Goal: Find specific page/section: Find specific page/section

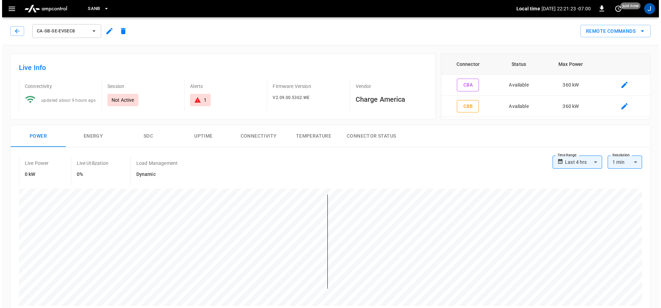
scroll to position [172, 0]
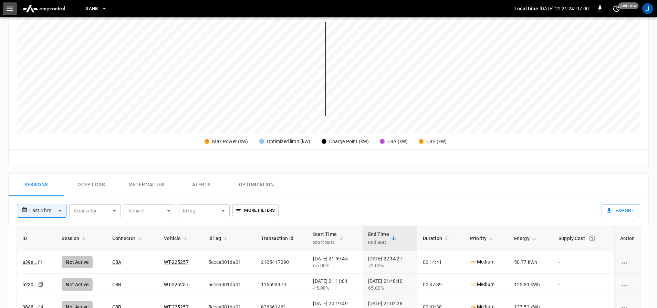
click at [12, 3] on button "button" at bounding box center [10, 8] width 14 height 13
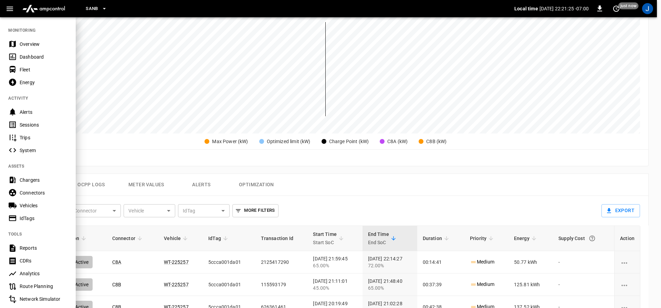
click at [22, 54] on div "Dashboard" at bounding box center [44, 56] width 48 height 7
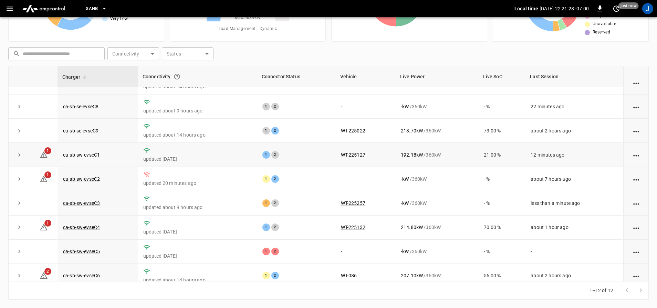
scroll to position [100, 0]
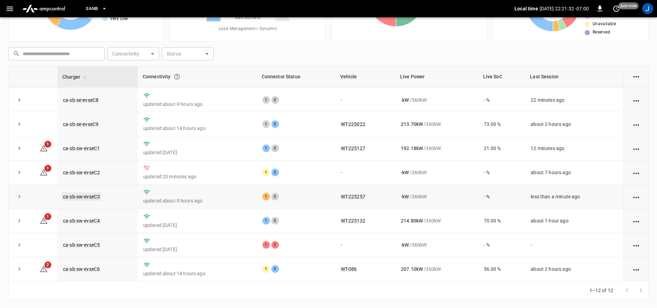
click at [71, 192] on link "ca-sb-sw-evseC3" at bounding box center [82, 196] width 40 height 8
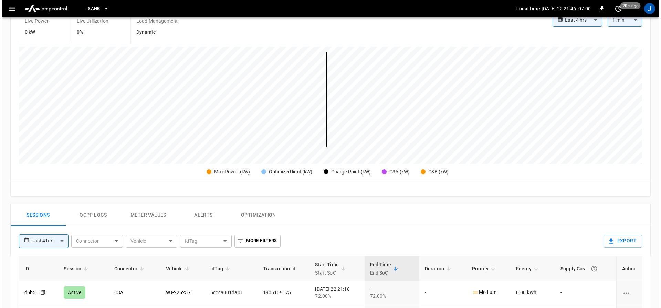
scroll to position [172, 0]
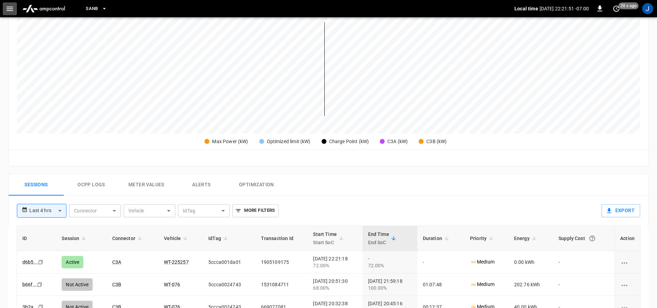
click at [7, 5] on icon "button" at bounding box center [10, 8] width 9 height 9
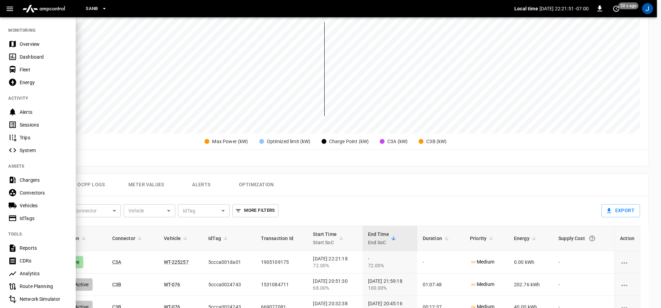
drag, startPoint x: 23, startPoint y: 54, endPoint x: 15, endPoint y: 53, distance: 8.0
click at [23, 54] on div "Dashboard" at bounding box center [44, 56] width 48 height 7
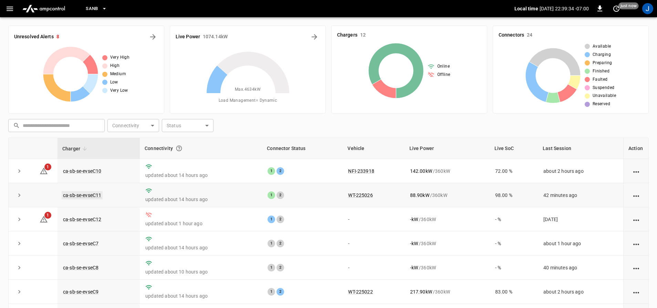
click at [89, 195] on link "ca-sb-se-evseC11" at bounding box center [82, 195] width 41 height 8
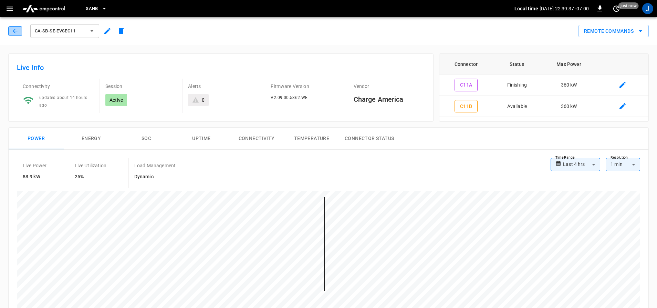
click at [17, 31] on icon "button" at bounding box center [15, 31] width 7 height 7
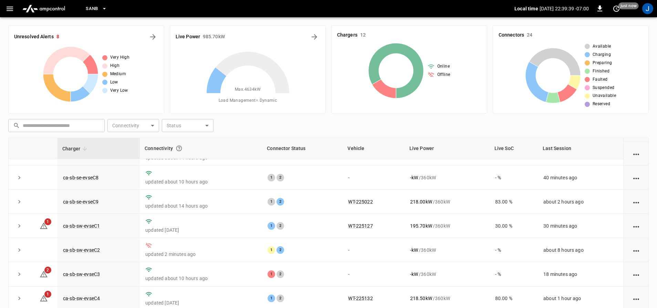
scroll to position [100, 0]
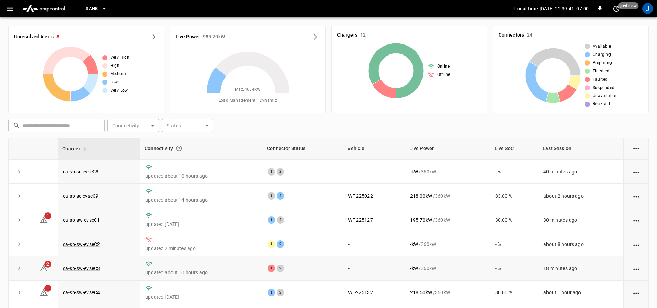
click at [91, 260] on td "ca-sb-sw-evseC3" at bounding box center [99, 268] width 82 height 24
click at [88, 261] on td "ca-sb-sw-evseC3" at bounding box center [99, 268] width 82 height 24
click at [83, 262] on td "ca-sb-sw-evseC3" at bounding box center [99, 268] width 82 height 24
click at [81, 266] on link "ca-sb-sw-evseC3" at bounding box center [82, 268] width 40 height 8
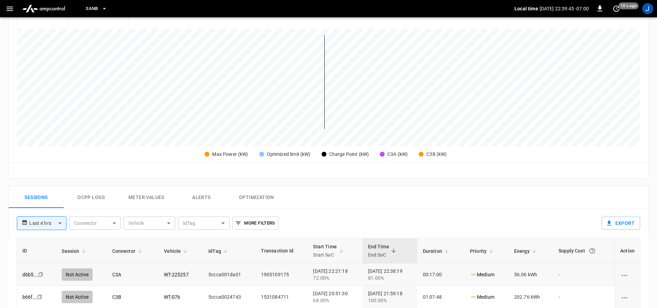
scroll to position [172, 0]
